Goal: Task Accomplishment & Management: Manage account settings

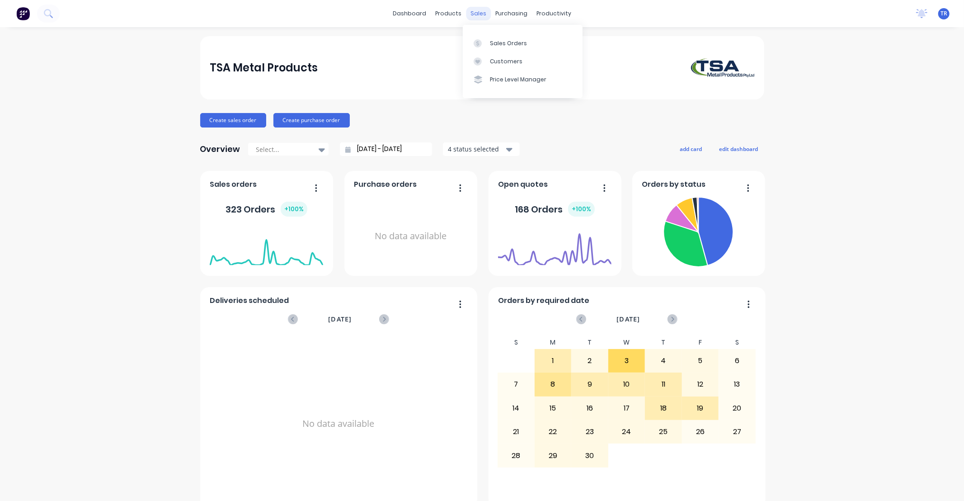
click at [467, 11] on div "sales" at bounding box center [478, 14] width 25 height 14
click at [467, 40] on div "Sales Orders" at bounding box center [508, 43] width 37 height 8
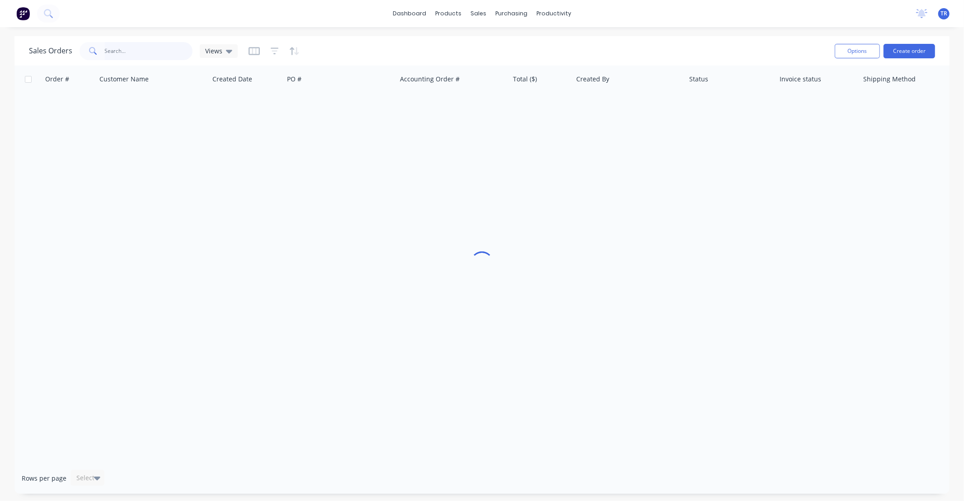
click at [142, 55] on input "text" at bounding box center [149, 51] width 88 height 18
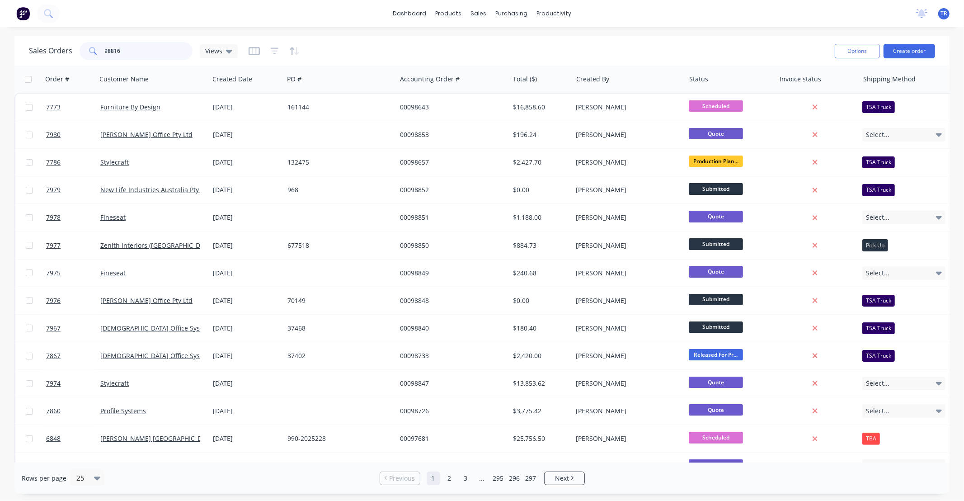
type input "98816"
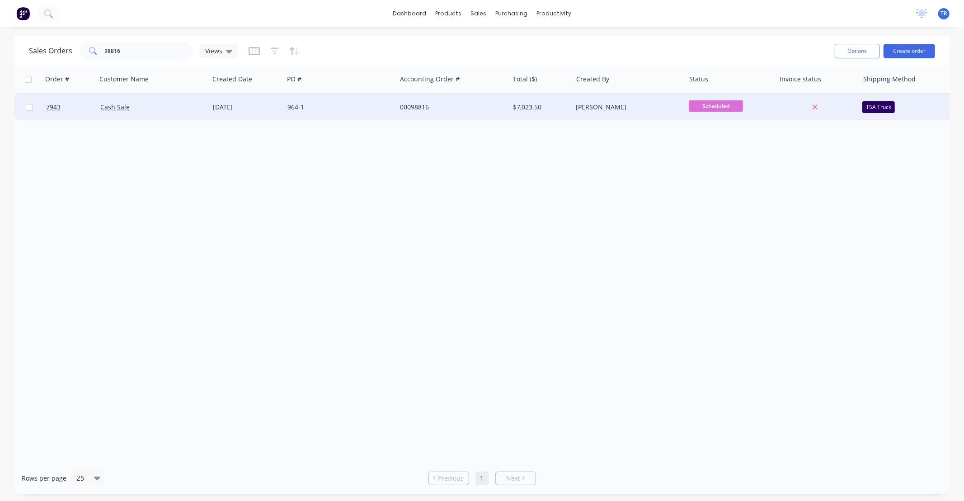
click at [357, 110] on div "964-1" at bounding box center [337, 107] width 100 height 9
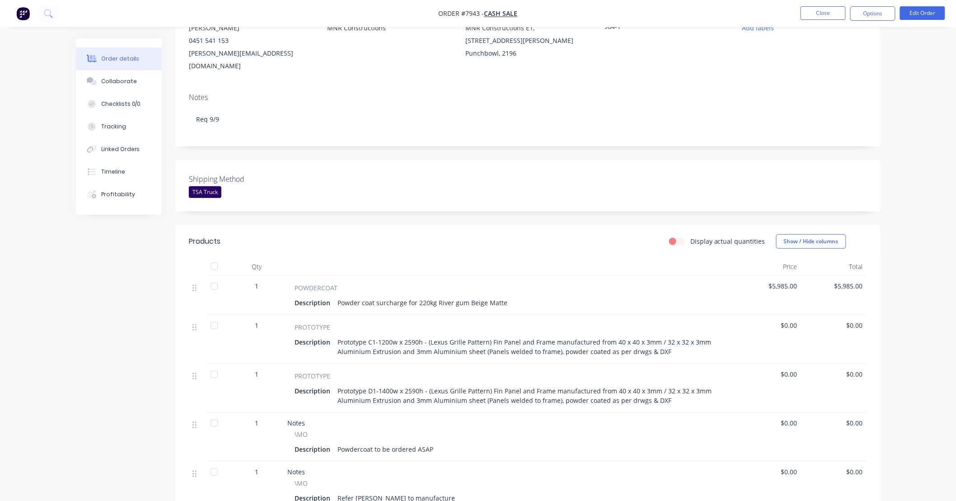
scroll to position [201, 0]
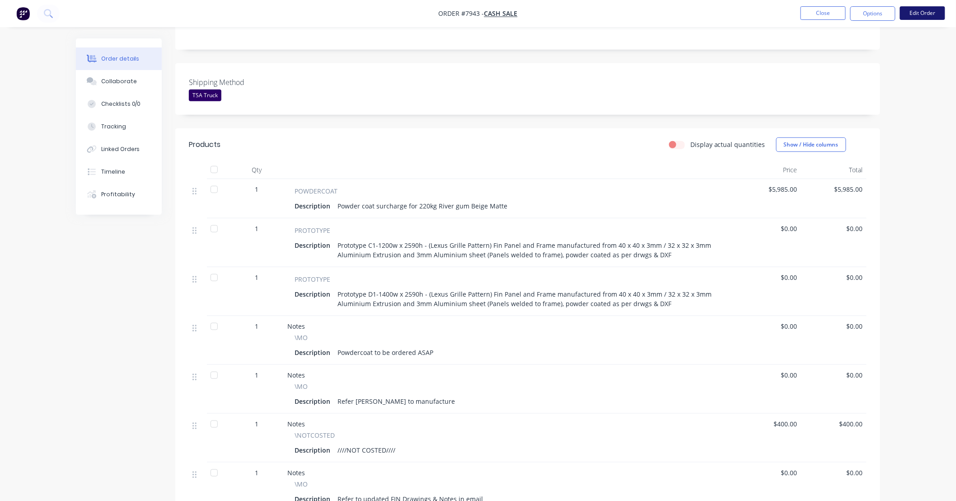
click at [467, 9] on button "Edit Order" at bounding box center [922, 13] width 45 height 14
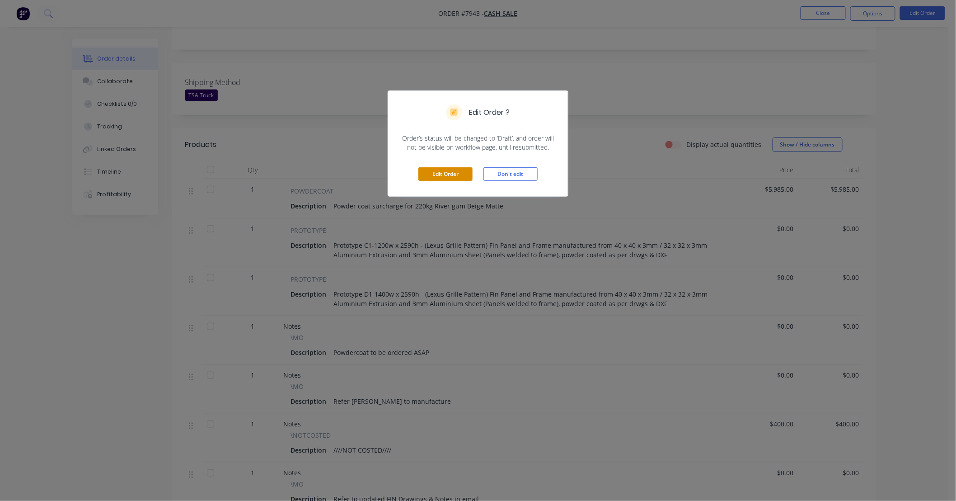
click at [448, 173] on button "Edit Order" at bounding box center [445, 174] width 54 height 14
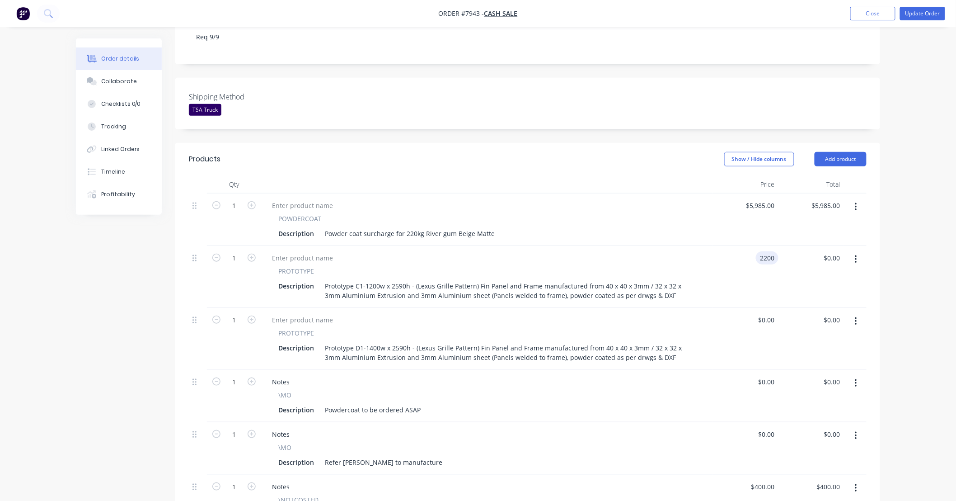
type input "$2,200.00"
type input "$2,500.00"
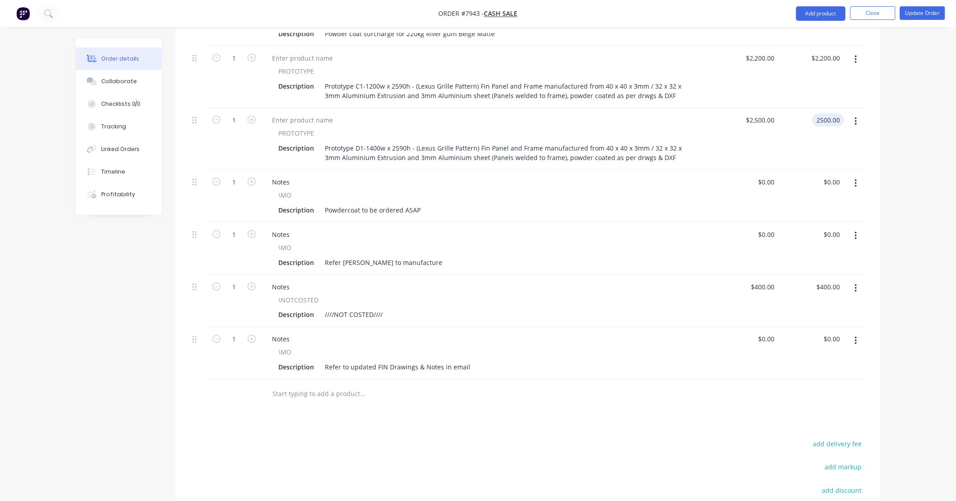
scroll to position [401, 0]
type input "$2,500.00"
type input "$0.00"
drag, startPoint x: 381, startPoint y: 286, endPoint x: 389, endPoint y: 286, distance: 7.2
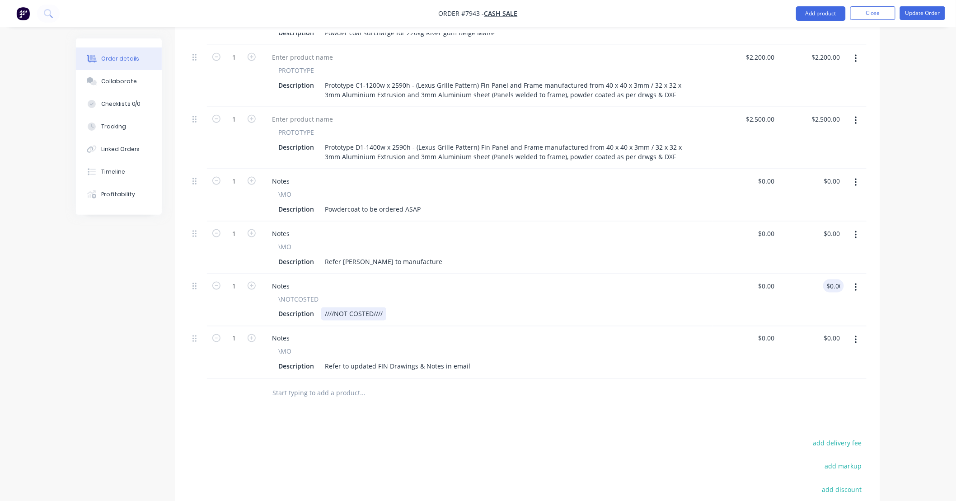
click at [382, 307] on div "////NOT COSTED////" at bounding box center [353, 313] width 65 height 13
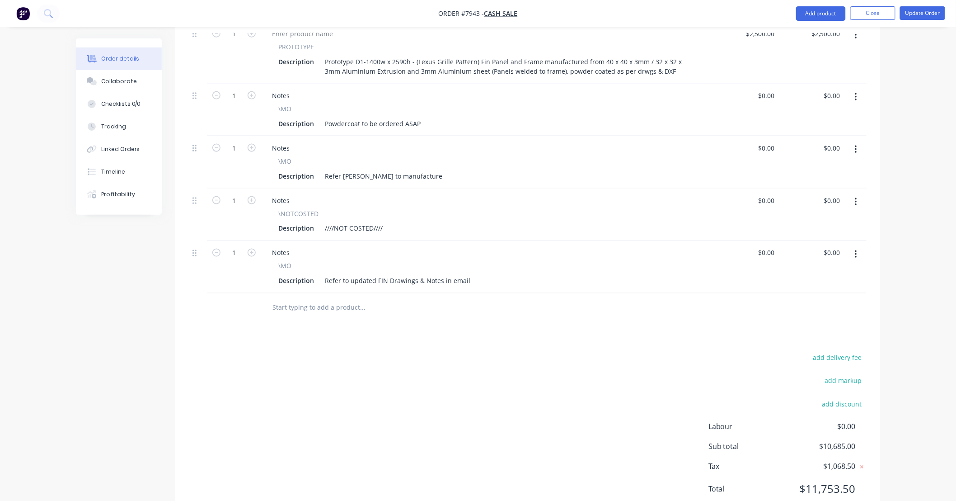
scroll to position [493, 0]
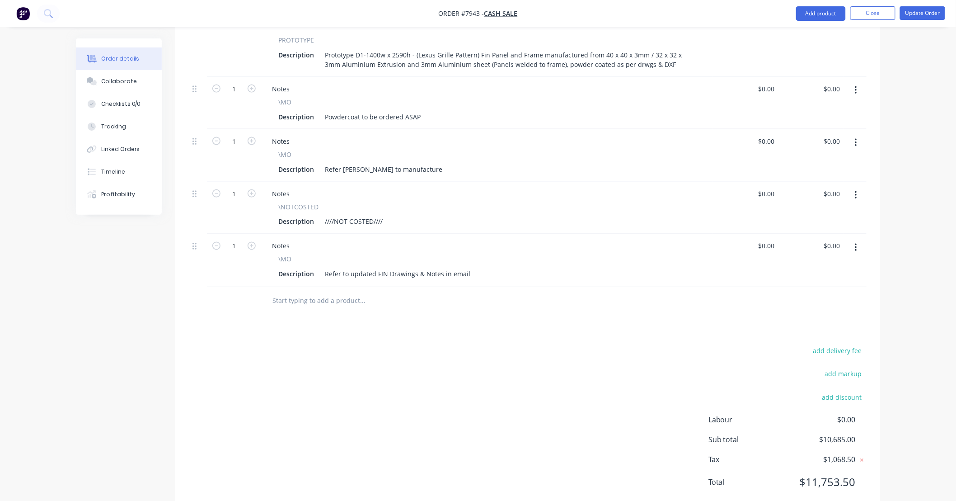
click at [387, 215] on div "Description ////NOT COSTED////" at bounding box center [485, 221] width 421 height 13
click at [380, 215] on div "////NOT COSTED////" at bounding box center [353, 221] width 65 height 13
click at [467, 345] on div "add delivery fee add markup add discount Labour $0.00 Sub total $10,685.00 Tax …" at bounding box center [528, 422] width 678 height 154
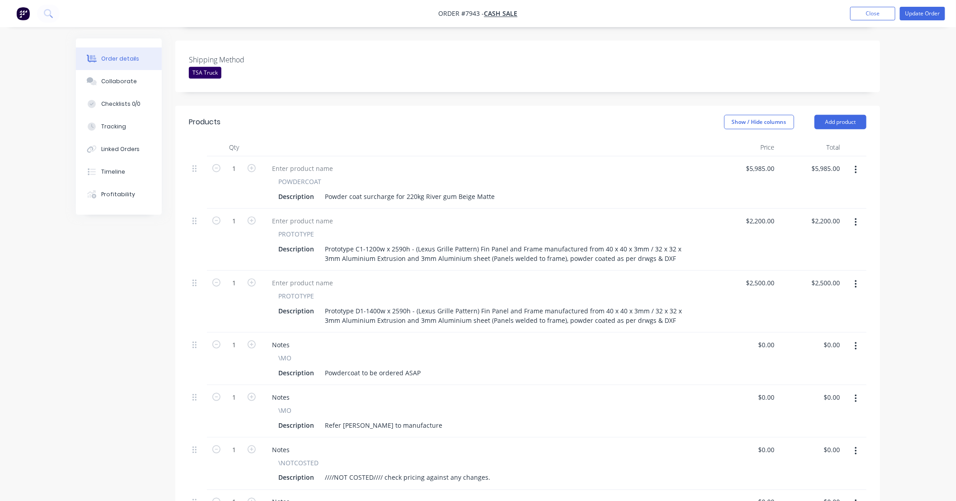
scroll to position [226, 0]
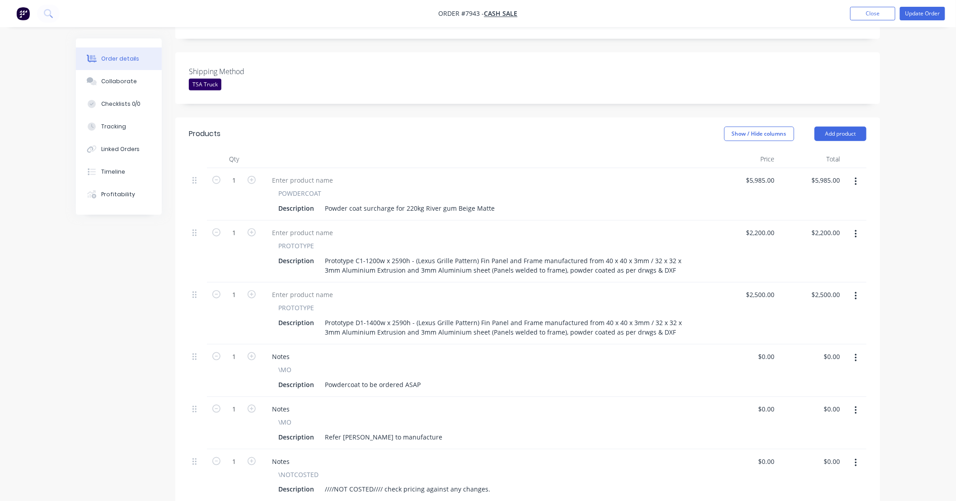
click at [467, 288] on div "Order details Collaborate Checklists 0/0 Tracking Linked Orders Timeline Profit…" at bounding box center [478, 284] width 956 height 1020
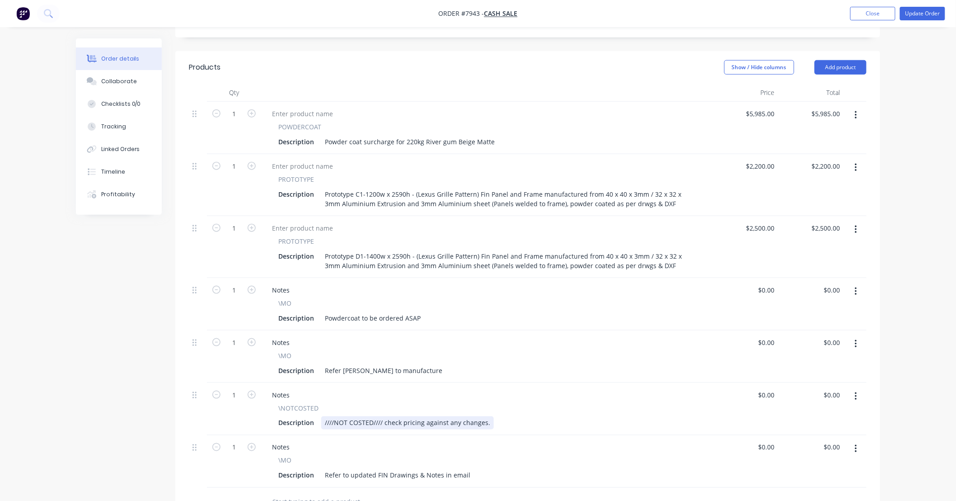
click at [467, 387] on div "////NOT COSTED//// check pricing against any changes." at bounding box center [407, 422] width 173 height 13
type input "$0.00"
click at [467, 368] on div "Order details Collaborate Checklists 0/0 Tracking Linked Orders Timeline Profit…" at bounding box center [478, 218] width 956 height 1020
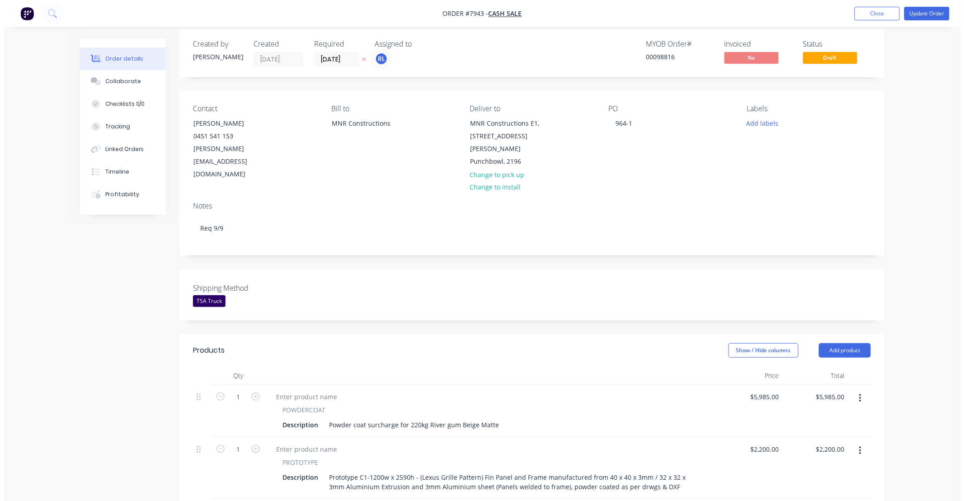
scroll to position [0, 0]
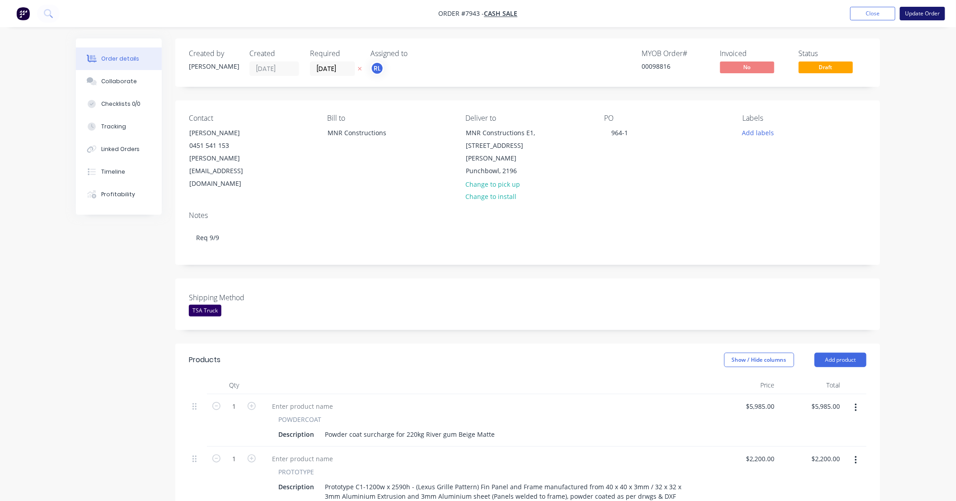
click at [467, 14] on button "Update Order" at bounding box center [922, 14] width 45 height 14
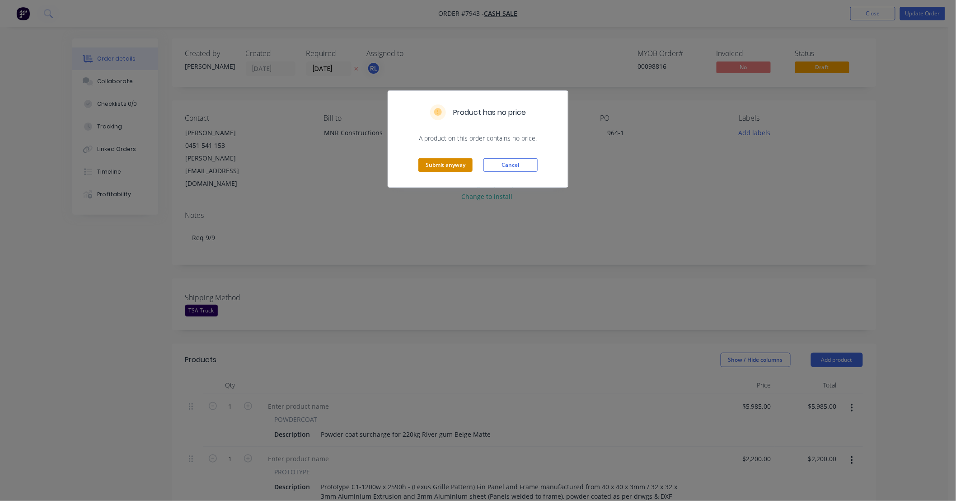
click at [455, 165] on button "Submit anyway" at bounding box center [445, 165] width 54 height 14
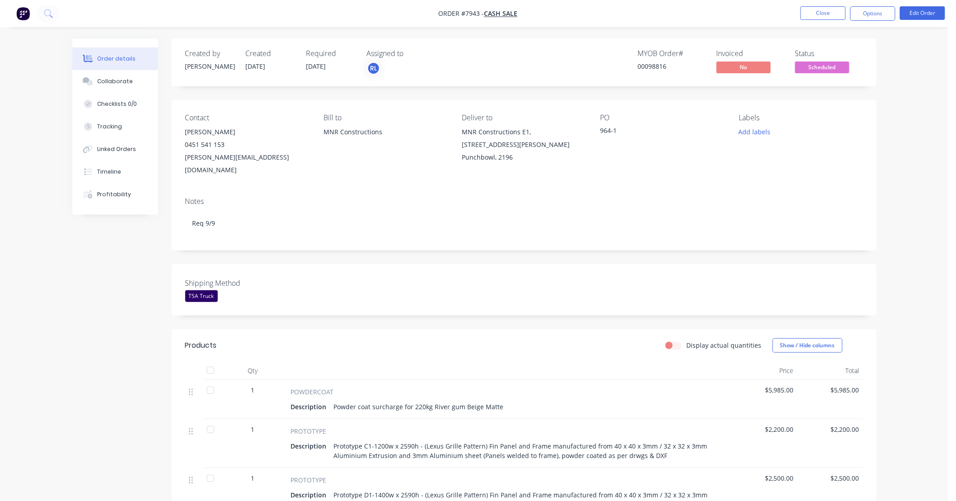
click at [467, 112] on div "Order details Collaborate Checklists 0/0 Tracking Linked Orders Timeline Profit…" at bounding box center [474, 426] width 948 height 852
click at [467, 14] on button "Close" at bounding box center [822, 13] width 45 height 14
